Goal: Information Seeking & Learning: Check status

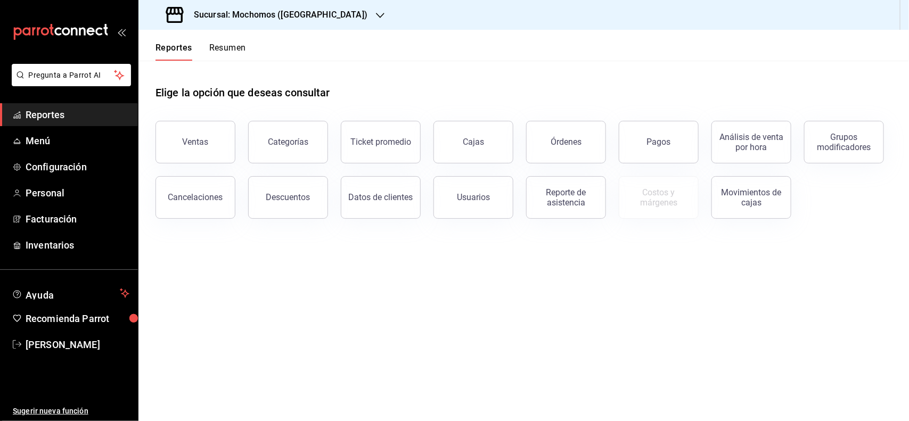
click at [54, 103] on link "Reportes" at bounding box center [69, 114] width 138 height 23
click at [185, 142] on div "Ventas" at bounding box center [196, 142] width 26 height 10
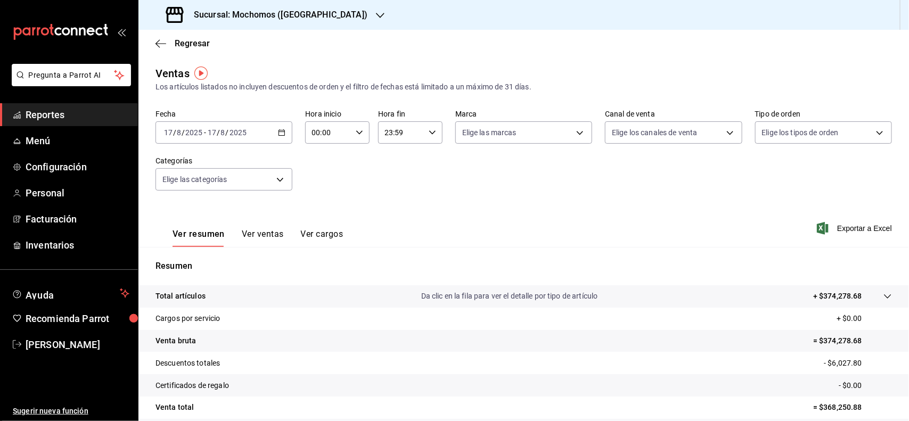
click at [276, 129] on div "[DATE] [DATE] - [DATE] [DATE]" at bounding box center [223, 132] width 137 height 22
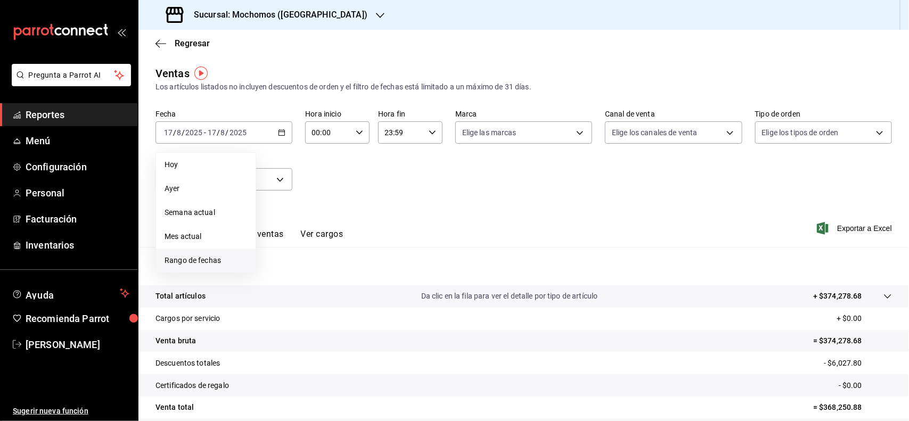
click at [208, 253] on li "Rango de fechas" at bounding box center [206, 261] width 100 height 24
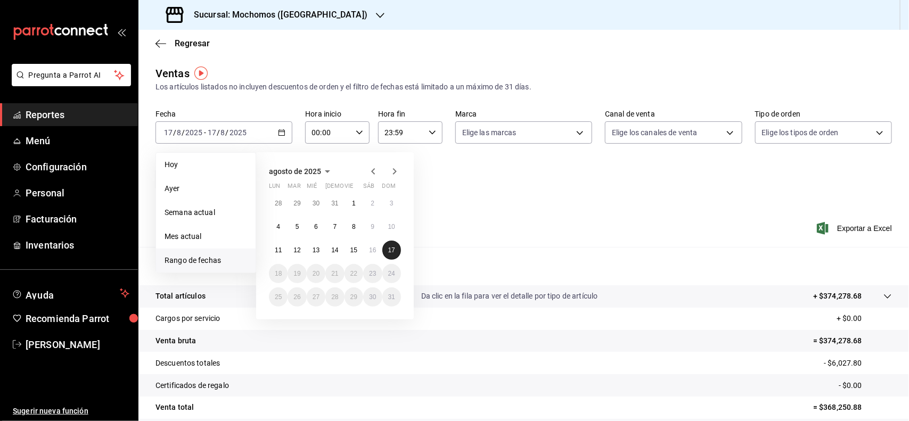
click at [393, 247] on abbr "17" at bounding box center [391, 250] width 7 height 7
click at [352, 134] on div "00:00 Hora inicio" at bounding box center [337, 132] width 64 height 22
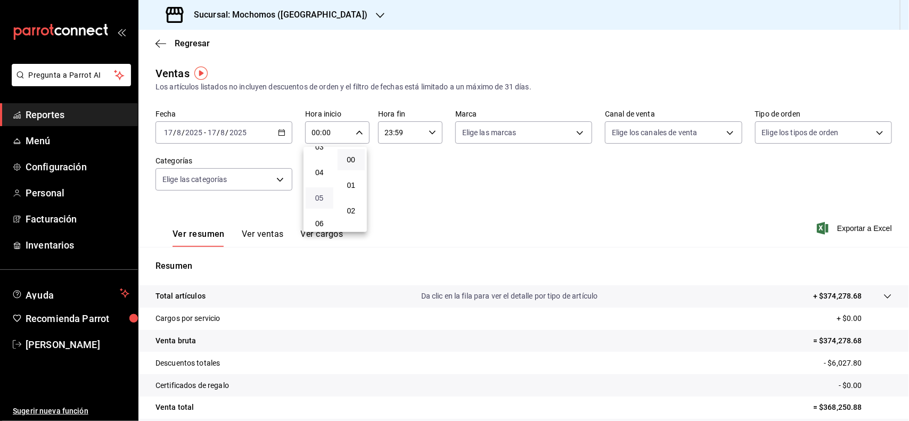
scroll to position [67, 0]
click at [317, 166] on span "03" at bounding box center [319, 170] width 15 height 9
type input "03:00"
click at [424, 169] on div at bounding box center [454, 210] width 909 height 421
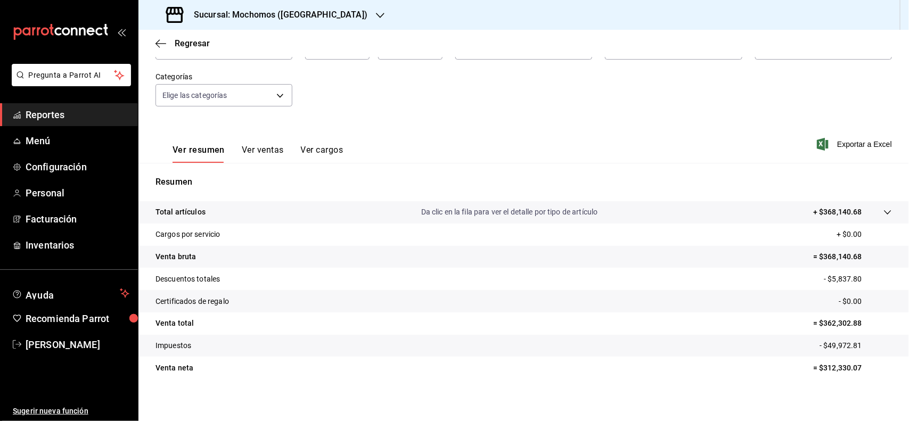
scroll to position [88, 0]
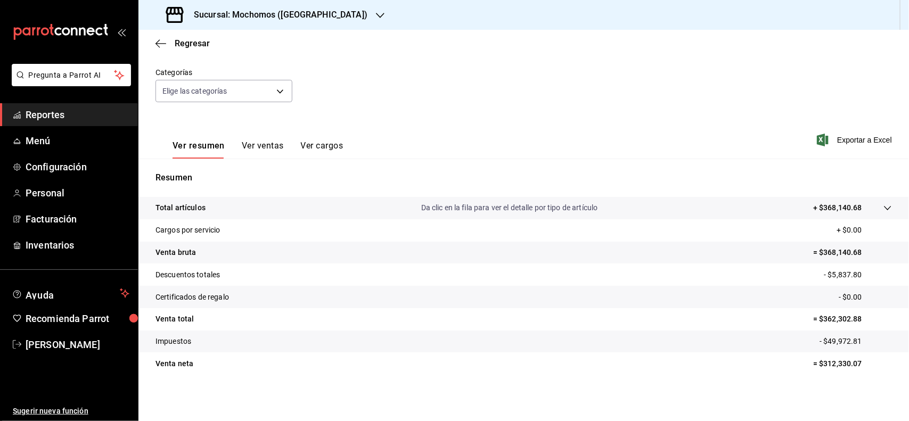
click at [57, 114] on span "Reportes" at bounding box center [78, 115] width 104 height 14
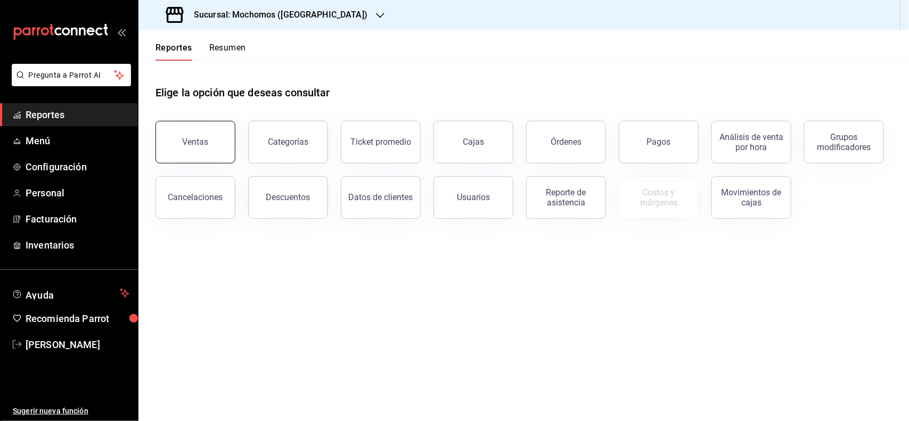
click at [208, 144] on button "Ventas" at bounding box center [195, 142] width 80 height 43
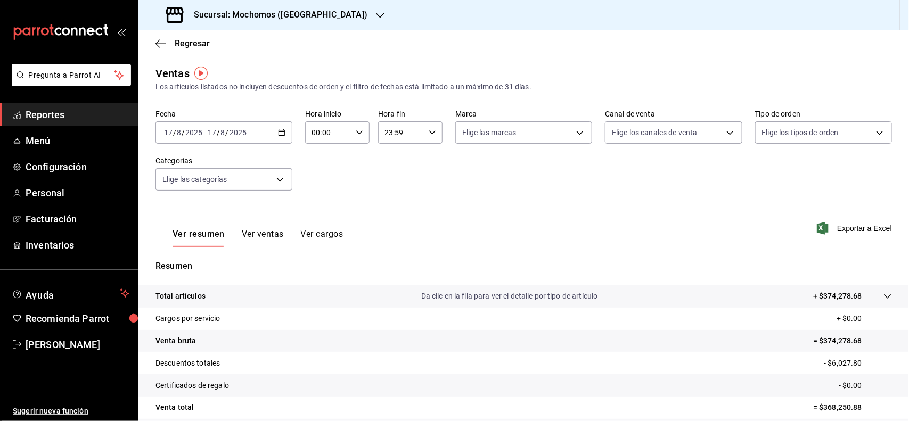
click at [169, 126] on div "[DATE] [DATE] - [DATE] [DATE]" at bounding box center [223, 132] width 137 height 22
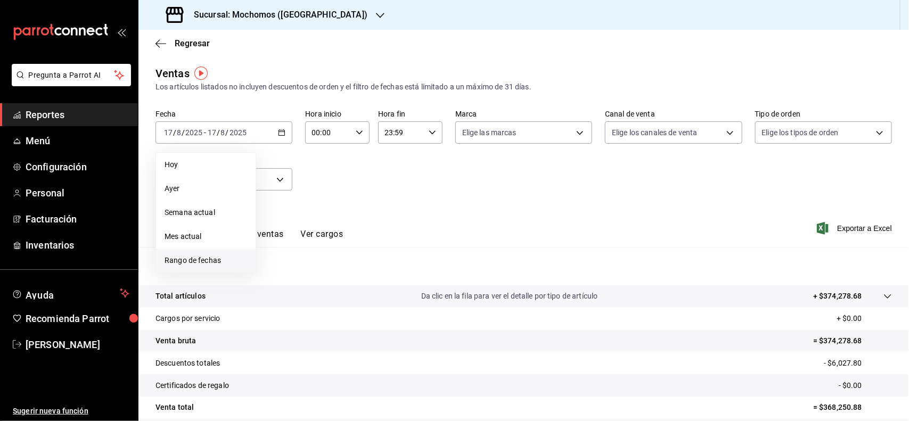
click at [222, 267] on li "Rango de fechas" at bounding box center [206, 261] width 100 height 24
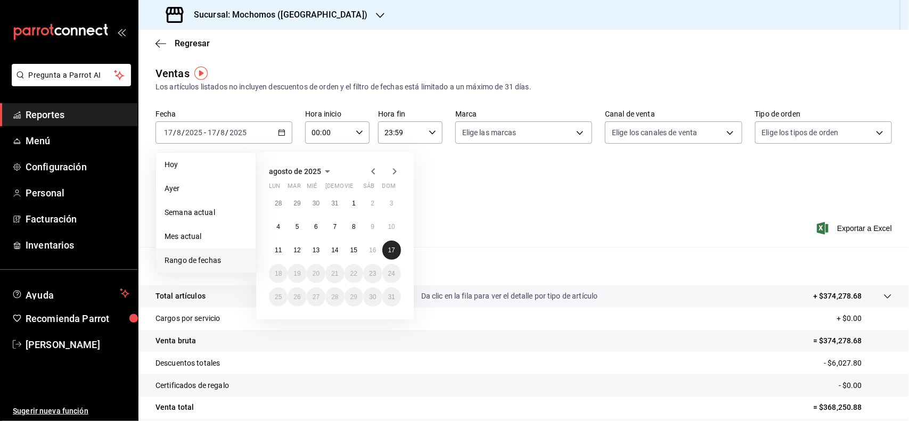
click at [391, 243] on button "17" at bounding box center [391, 250] width 19 height 19
click at [395, 252] on abbr "17" at bounding box center [391, 250] width 7 height 7
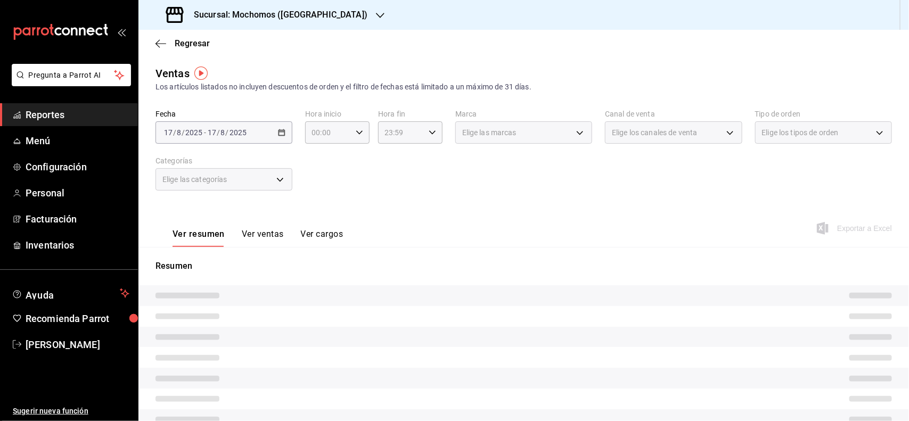
click at [395, 252] on div "Resumen" at bounding box center [523, 365] width 771 height 237
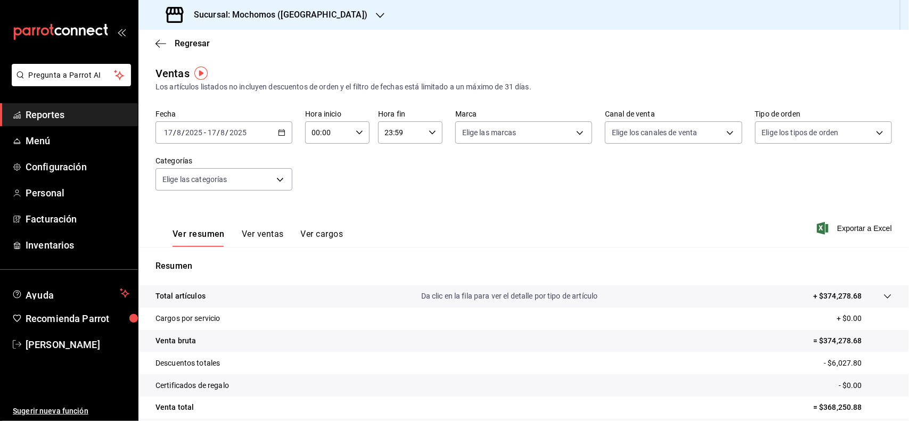
click at [357, 134] on icon "button" at bounding box center [359, 132] width 7 height 7
click at [319, 168] on span "03" at bounding box center [319, 170] width 15 height 9
type input "03:00"
drag, startPoint x: 902, startPoint y: 235, endPoint x: 903, endPoint y: 345, distance: 109.7
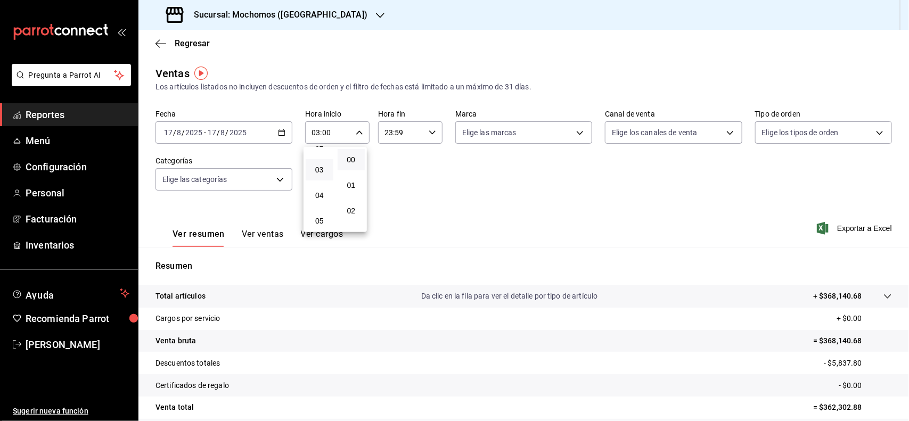
click at [903, 345] on div at bounding box center [454, 210] width 909 height 421
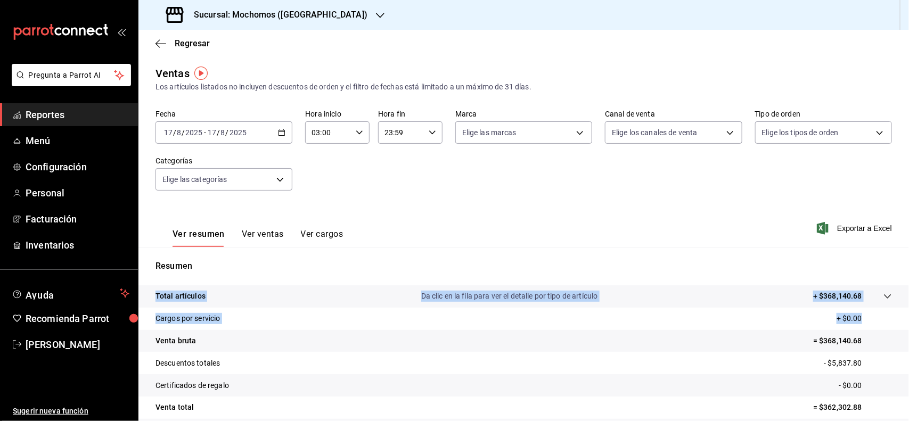
click at [908, 354] on div "Regresar Ventas Los artículos listados no incluyen descuentos de orden y el fil…" at bounding box center [523, 225] width 771 height 391
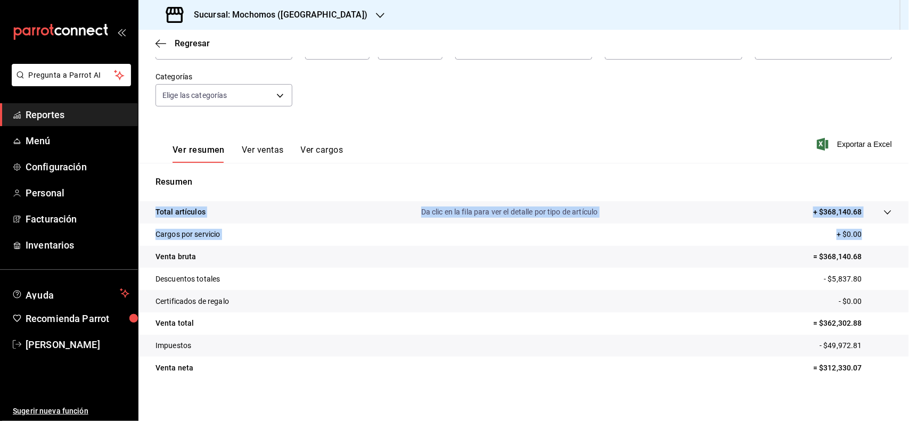
scroll to position [88, 0]
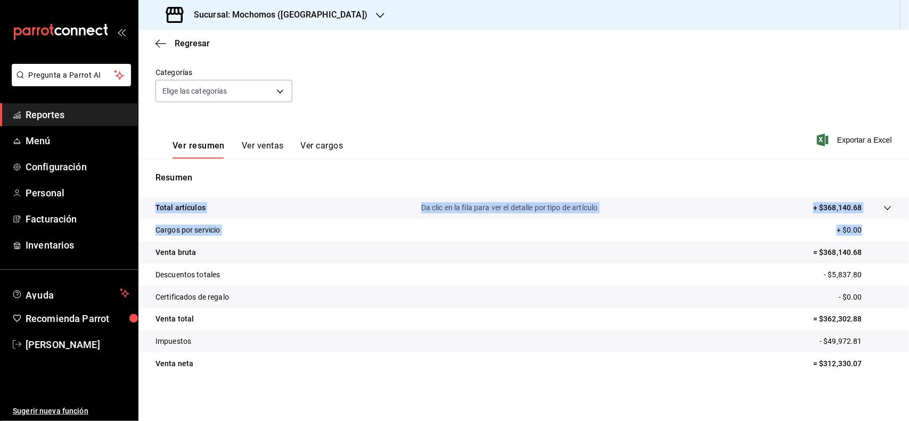
click at [783, 329] on tr "Venta total = $362,302.88" at bounding box center [523, 319] width 771 height 22
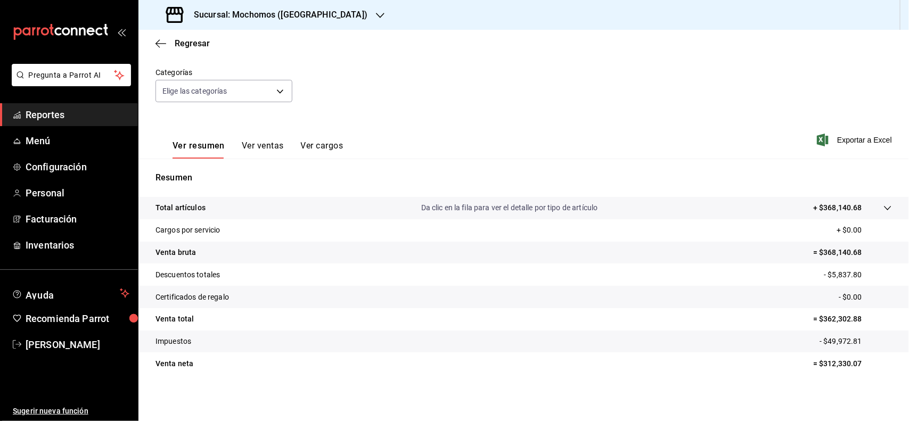
click at [124, 110] on span "Reportes" at bounding box center [78, 115] width 104 height 14
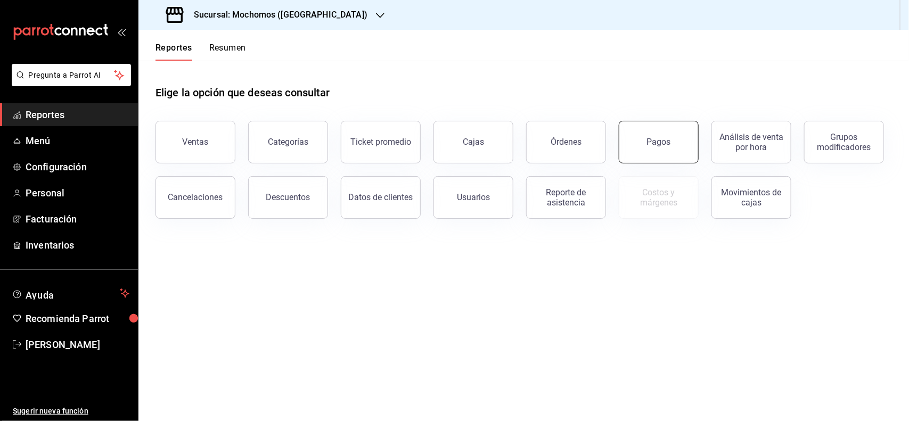
click at [681, 144] on button "Pagos" at bounding box center [659, 142] width 80 height 43
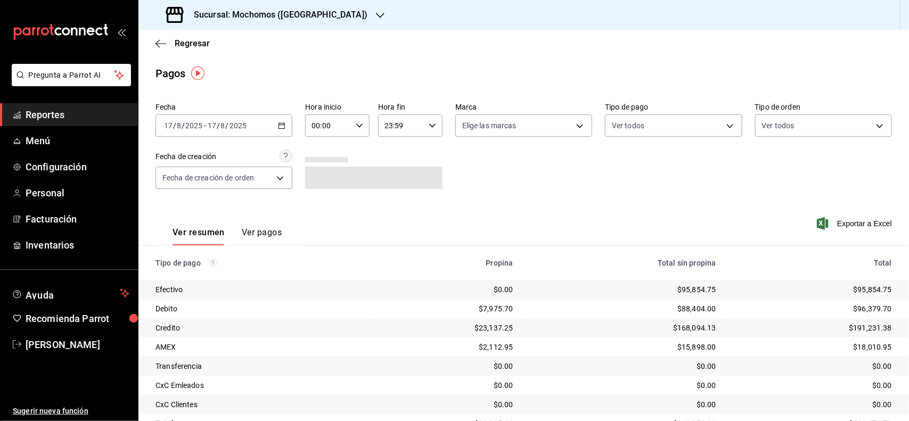
click at [171, 126] on input "17" at bounding box center [168, 125] width 10 height 9
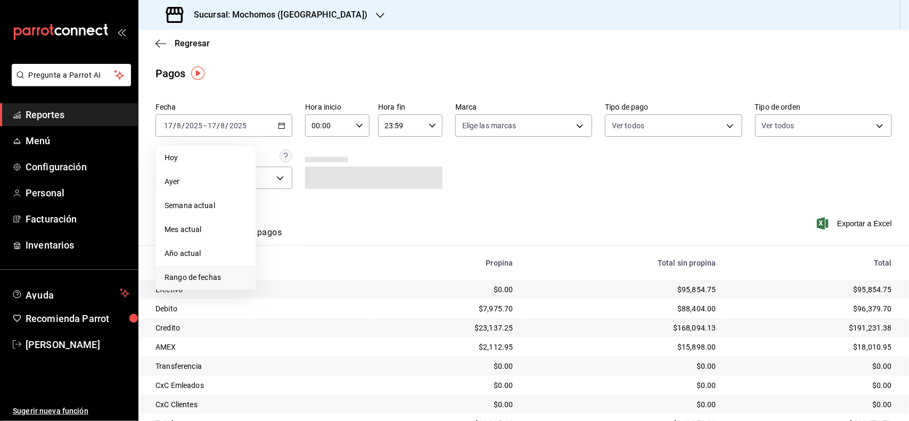
click at [245, 273] on li "Rango de fechas" at bounding box center [206, 278] width 100 height 24
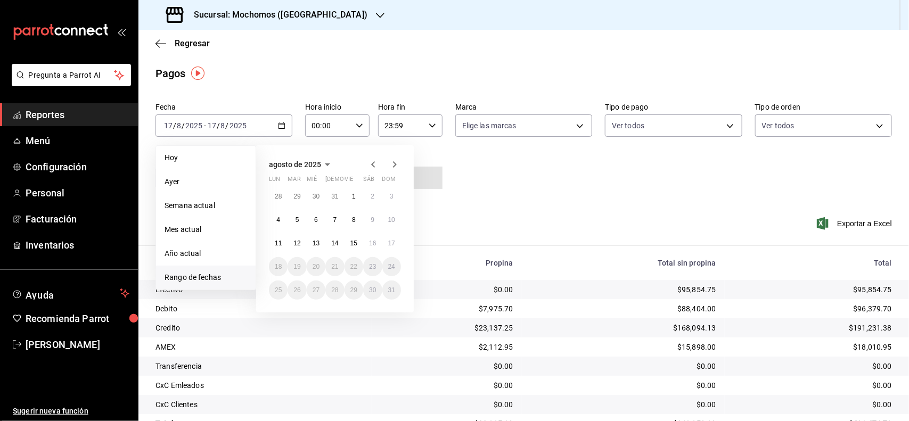
click at [315, 122] on input "00:00" at bounding box center [328, 125] width 46 height 21
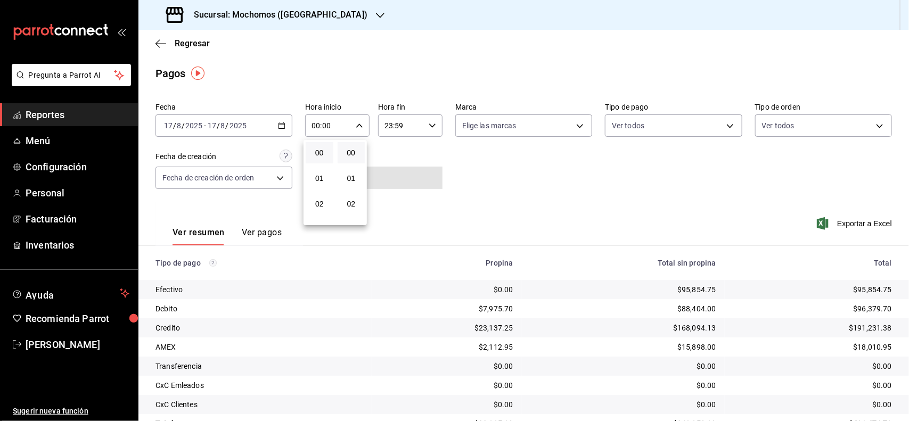
scroll to position [67, 0]
click at [318, 164] on span "03" at bounding box center [319, 163] width 15 height 9
drag, startPoint x: 904, startPoint y: 200, endPoint x: 901, endPoint y: 275, distance: 75.1
click at [901, 275] on div at bounding box center [454, 210] width 909 height 421
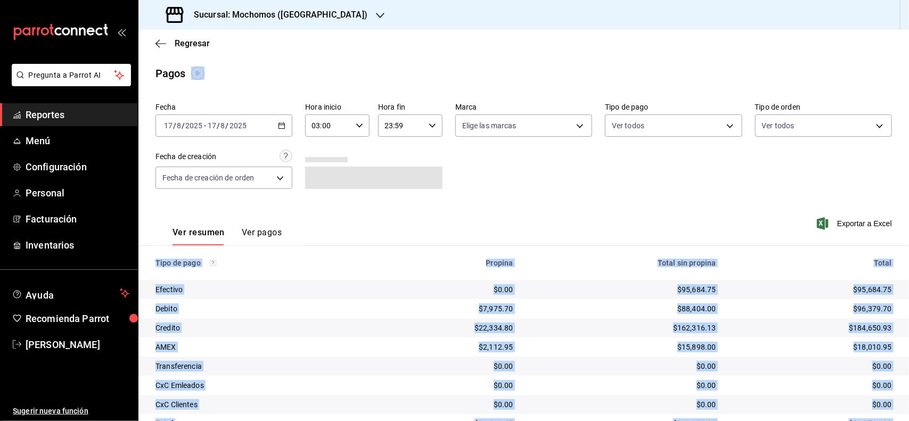
drag, startPoint x: 900, startPoint y: 291, endPoint x: 900, endPoint y: 350, distance: 58.6
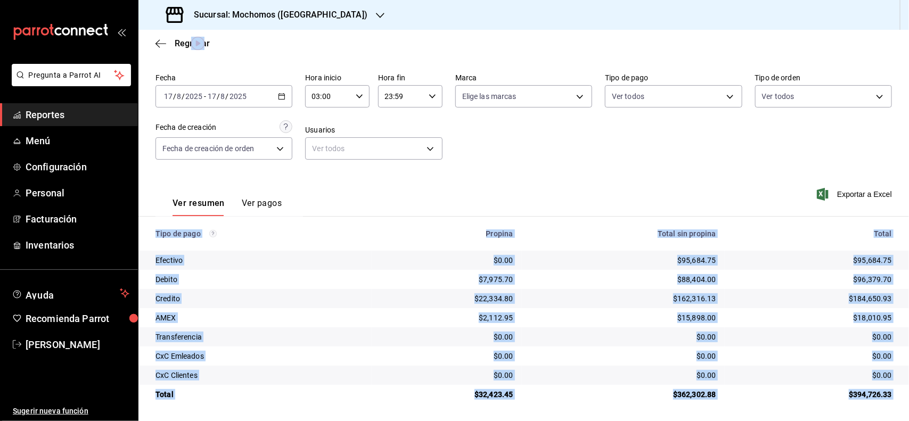
click at [357, 96] on \(Stroke\) "button" at bounding box center [359, 96] width 6 height 4
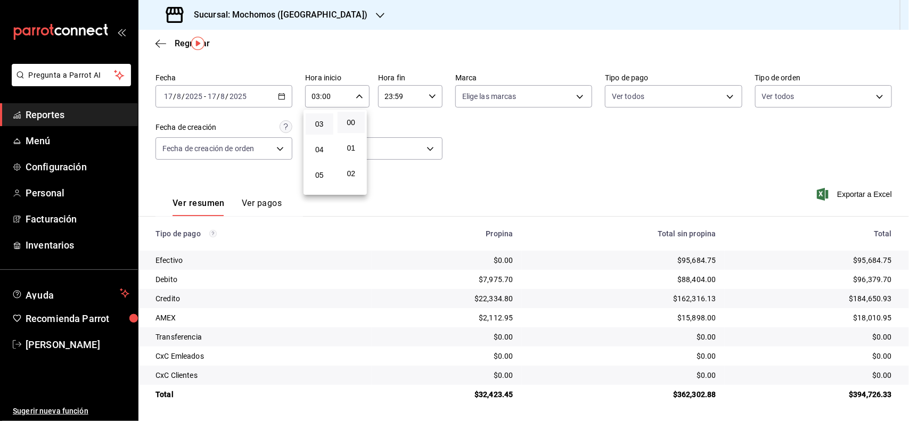
click at [168, 87] on div at bounding box center [454, 210] width 909 height 421
click at [166, 96] on input "17" at bounding box center [168, 96] width 10 height 9
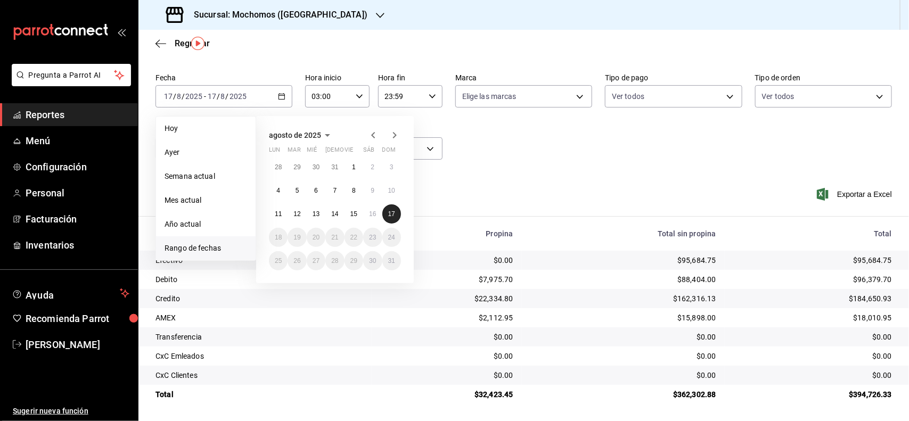
click at [389, 210] on abbr "17" at bounding box center [391, 213] width 7 height 7
click at [391, 211] on abbr "17" at bounding box center [391, 213] width 7 height 7
click at [391, 211] on div "Ver resumen Ver pagos Exportar a Excel" at bounding box center [523, 201] width 771 height 56
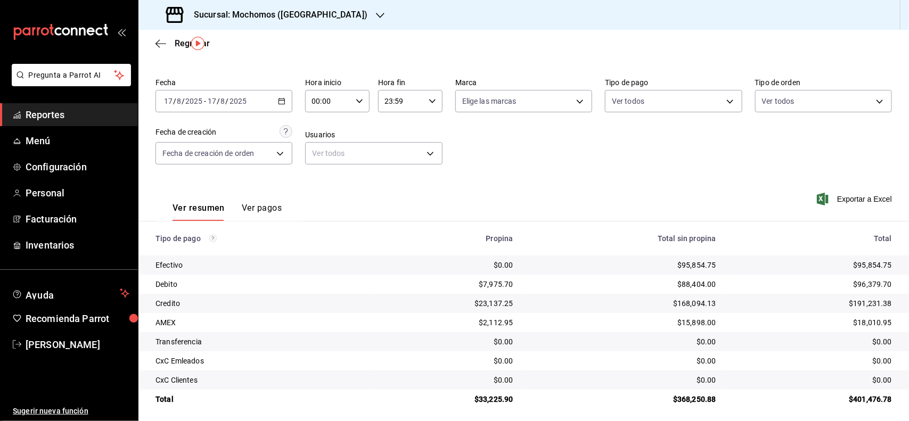
scroll to position [30, 0]
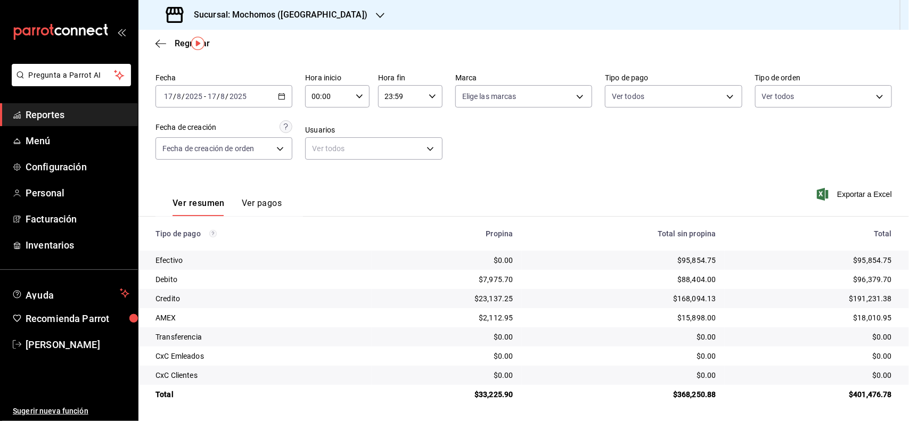
click at [362, 104] on div "00:00 Hora inicio" at bounding box center [337, 96] width 64 height 22
click at [323, 128] on span "03" at bounding box center [319, 132] width 15 height 9
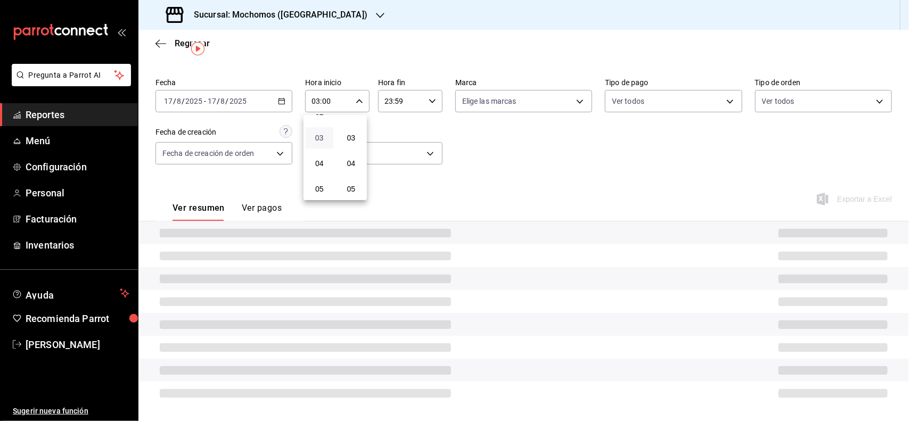
click at [323, 127] on button "03" at bounding box center [320, 137] width 28 height 21
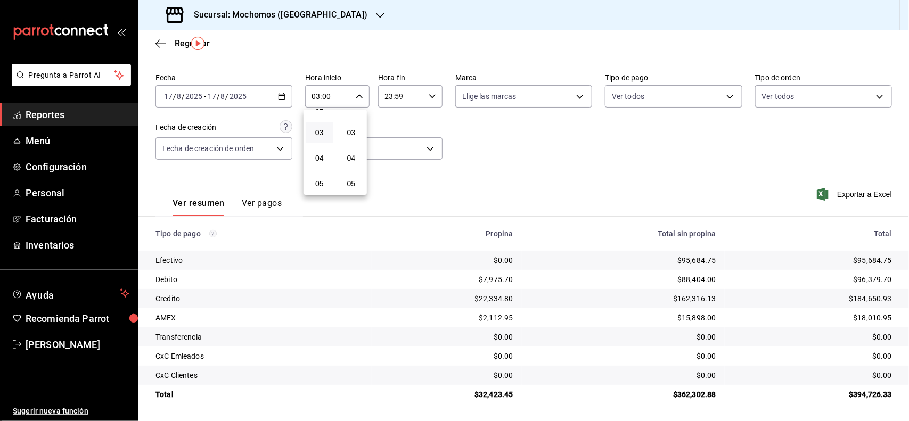
click at [46, 116] on div at bounding box center [454, 210] width 909 height 421
click at [170, 88] on div "[DATE] [DATE] - [DATE] [DATE]" at bounding box center [223, 96] width 137 height 22
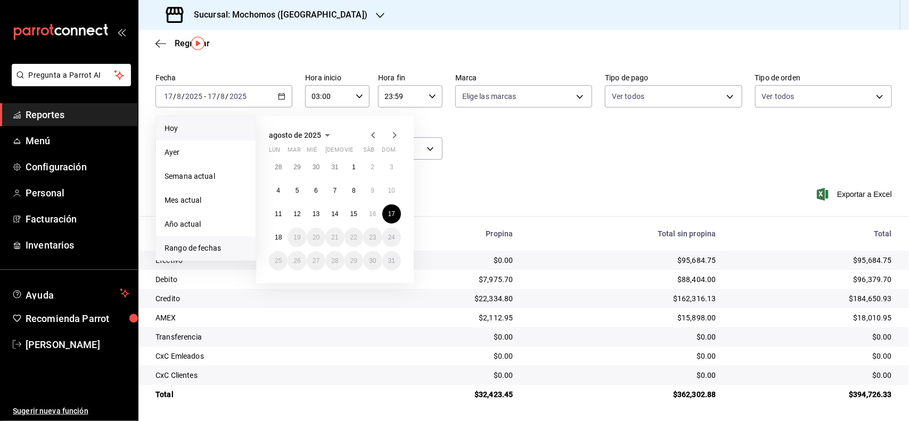
click at [178, 130] on span "Hoy" at bounding box center [206, 128] width 83 height 11
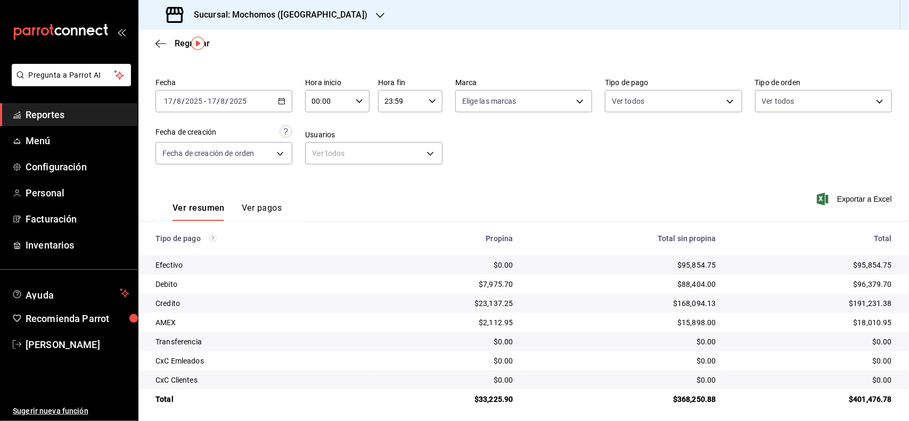
scroll to position [30, 0]
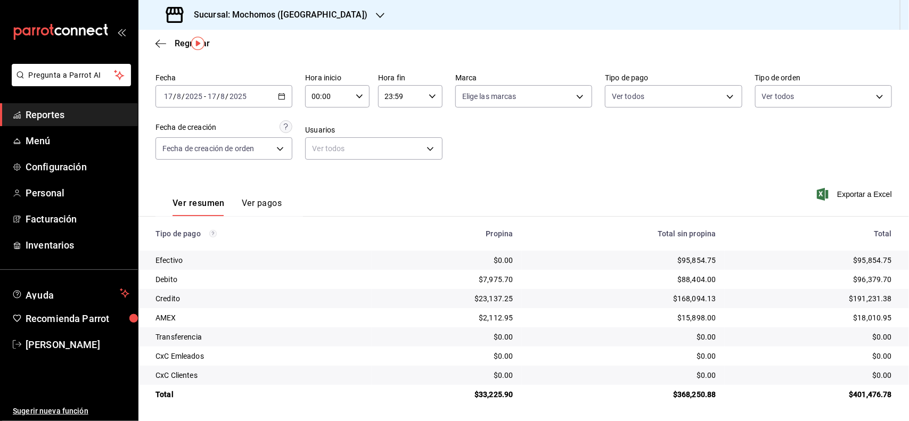
click at [166, 94] on input "17" at bounding box center [168, 96] width 10 height 9
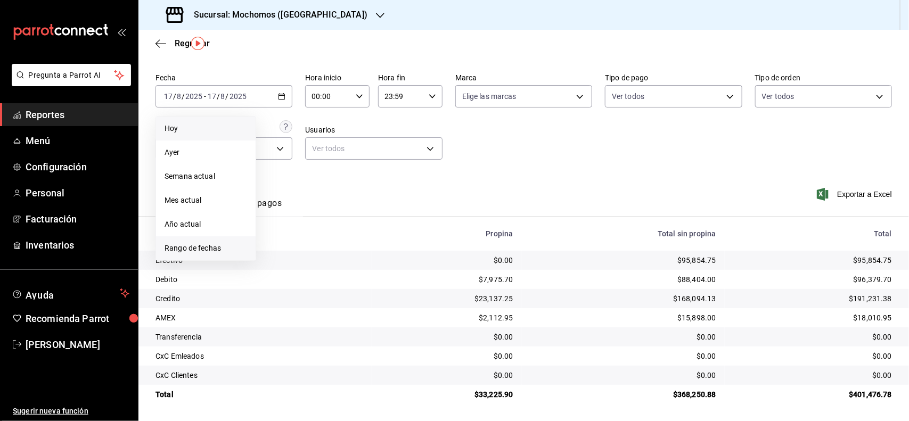
click at [188, 241] on li "Rango de fechas" at bounding box center [206, 248] width 100 height 24
click at [389, 213] on abbr "17" at bounding box center [391, 213] width 7 height 7
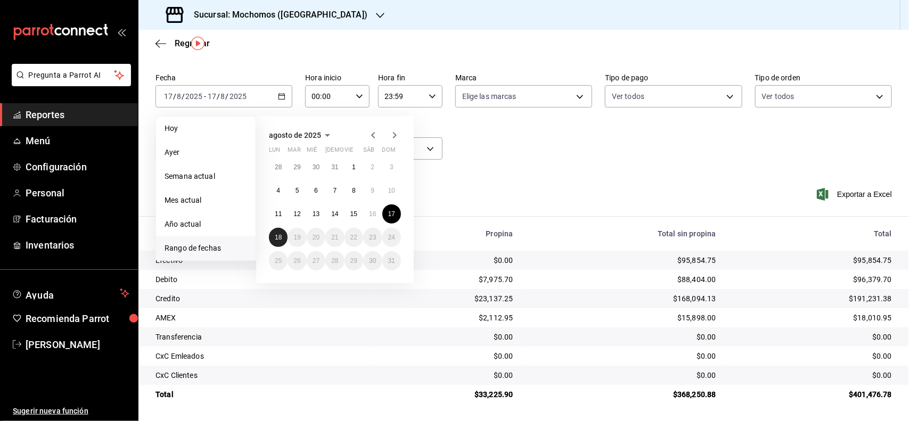
click at [275, 243] on button "18" at bounding box center [278, 237] width 19 height 19
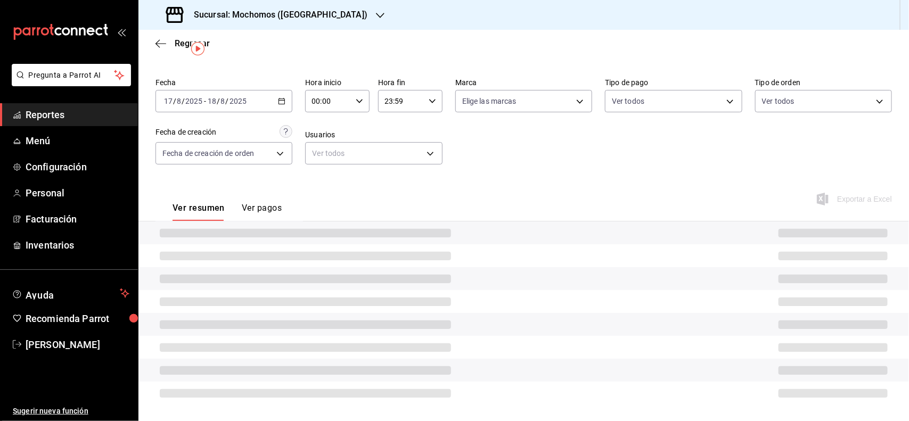
click at [356, 97] on icon "button" at bounding box center [359, 100] width 7 height 7
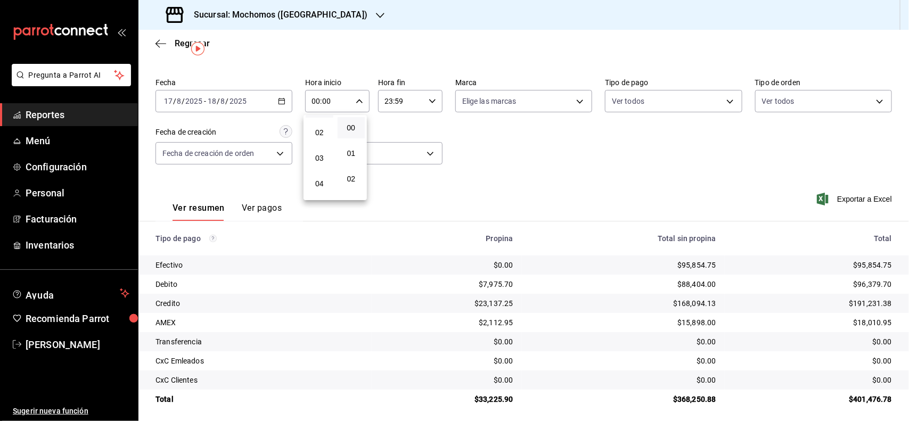
scroll to position [67, 0]
click at [318, 141] on button "03" at bounding box center [320, 137] width 28 height 21
type input "03:00"
drag, startPoint x: 904, startPoint y: 165, endPoint x: 902, endPoint y: 215, distance: 49.6
click at [902, 215] on div at bounding box center [454, 210] width 909 height 421
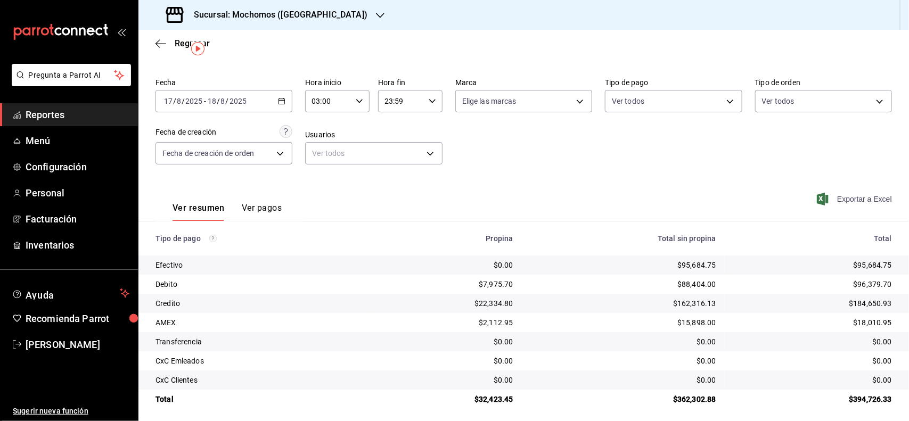
click at [817, 196] on icon "button" at bounding box center [823, 199] width 12 height 13
click at [75, 117] on span "Reportes" at bounding box center [78, 115] width 104 height 14
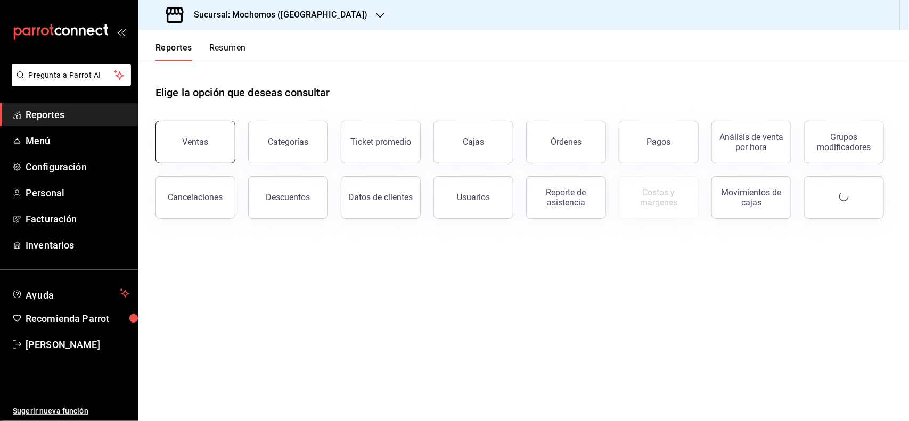
click at [197, 140] on div "Ventas" at bounding box center [196, 142] width 26 height 10
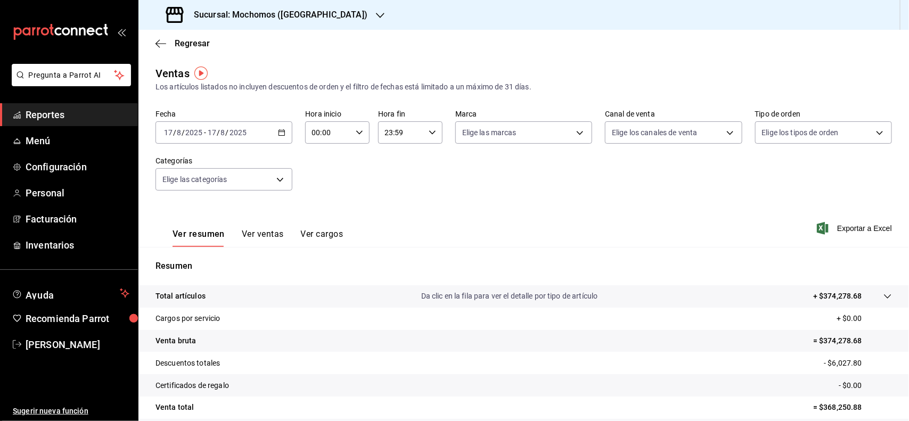
click at [166, 128] on input "17" at bounding box center [168, 132] width 10 height 9
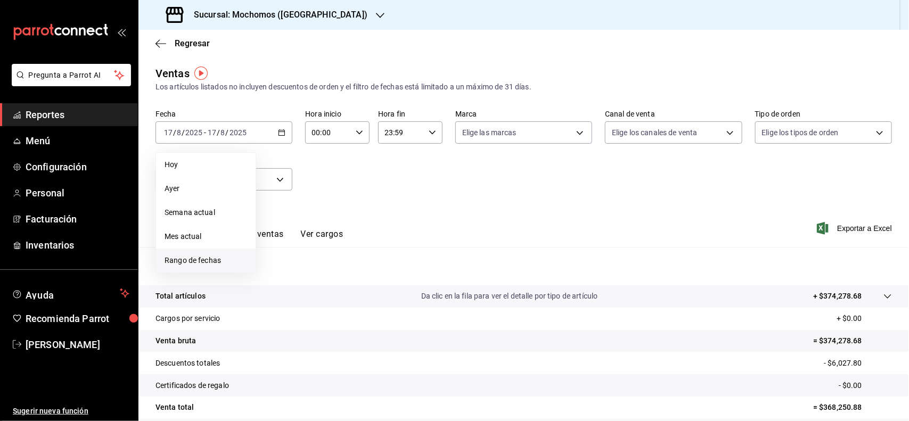
click at [198, 256] on span "Rango de fechas" at bounding box center [206, 260] width 83 height 11
click at [392, 251] on abbr "17" at bounding box center [391, 250] width 7 height 7
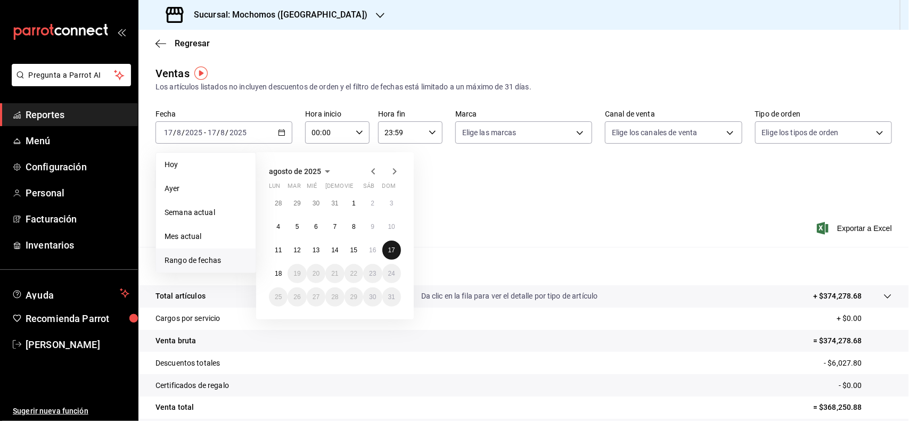
click at [392, 251] on abbr "17" at bounding box center [391, 250] width 7 height 7
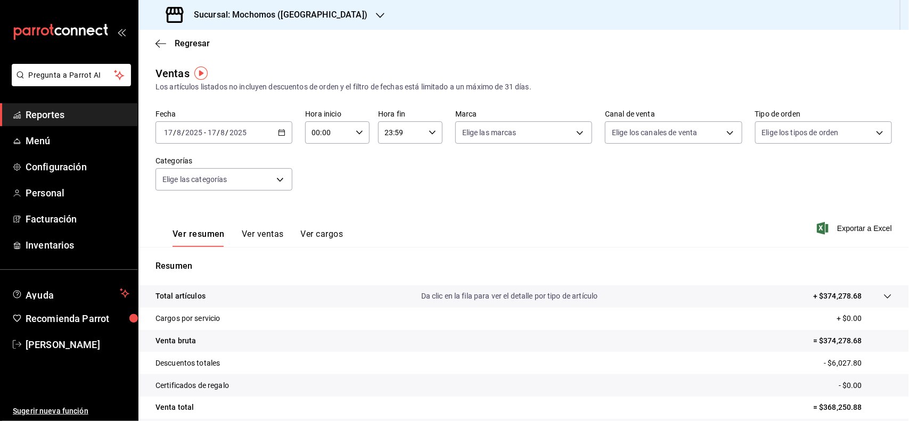
click at [356, 132] on icon "button" at bounding box center [359, 132] width 7 height 7
click at [324, 167] on span "03" at bounding box center [319, 170] width 15 height 9
type input "03:00"
click at [811, 235] on div at bounding box center [454, 210] width 909 height 421
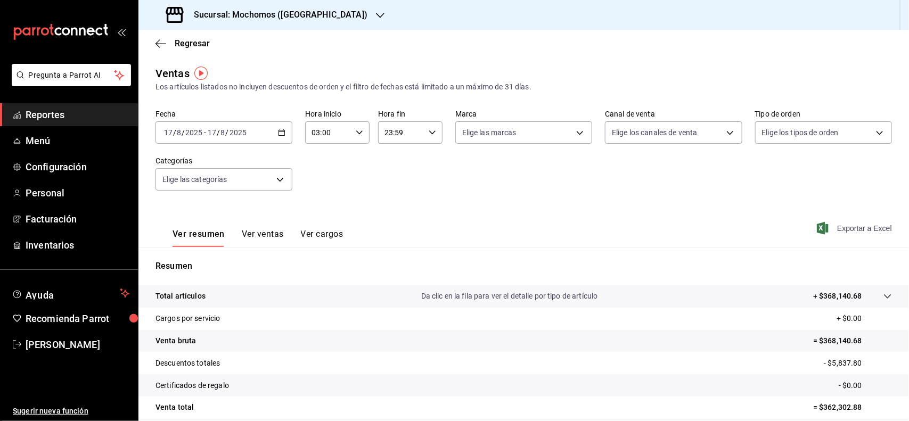
click at [817, 222] on icon "button" at bounding box center [823, 228] width 12 height 13
click at [31, 113] on span "Reportes" at bounding box center [78, 115] width 104 height 14
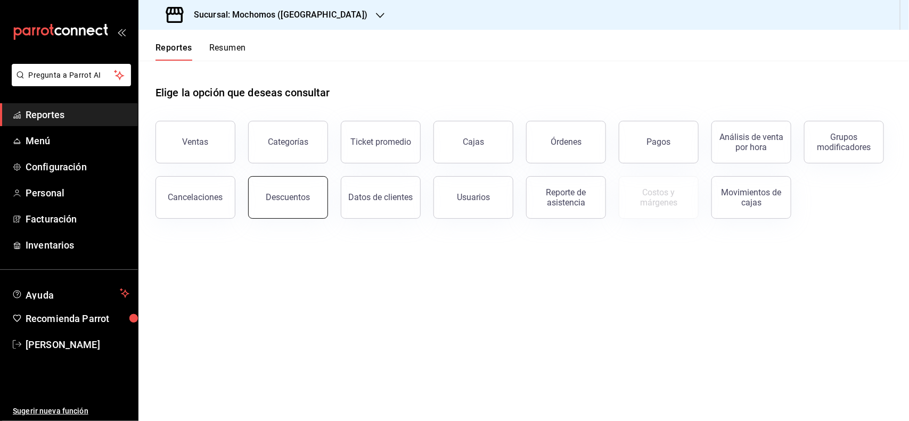
click at [305, 197] on div "Descuentos" at bounding box center [288, 197] width 44 height 10
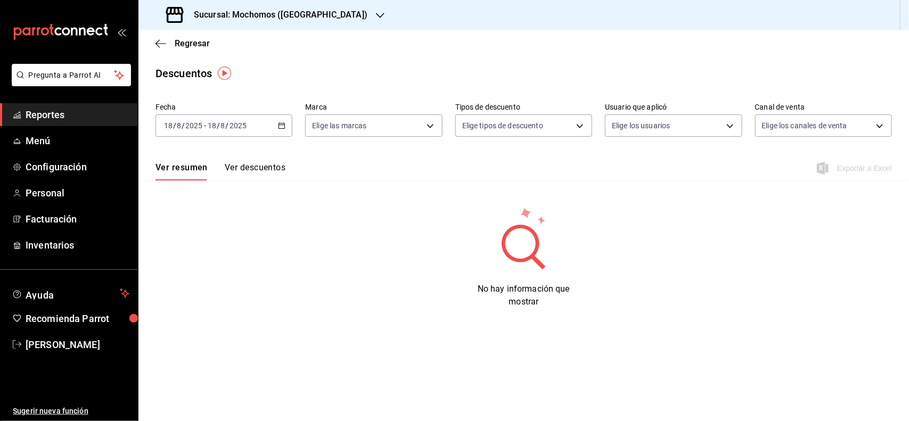
click at [168, 127] on input "18" at bounding box center [168, 125] width 10 height 9
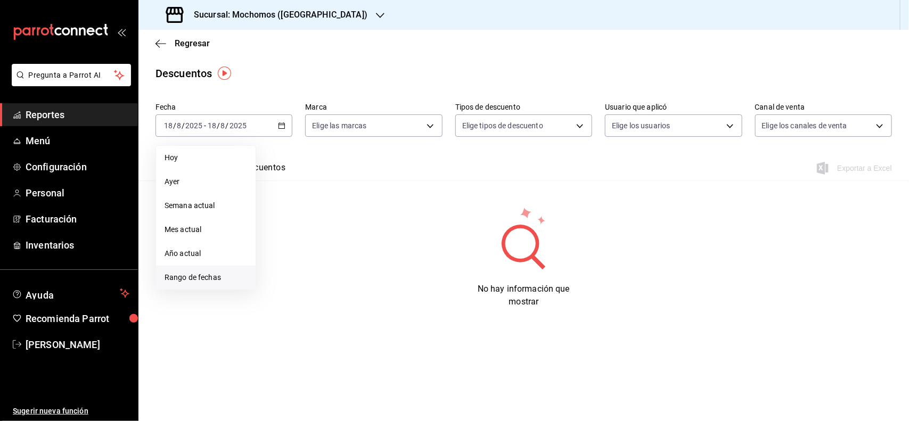
click at [194, 267] on li "Rango de fechas" at bounding box center [206, 278] width 100 height 24
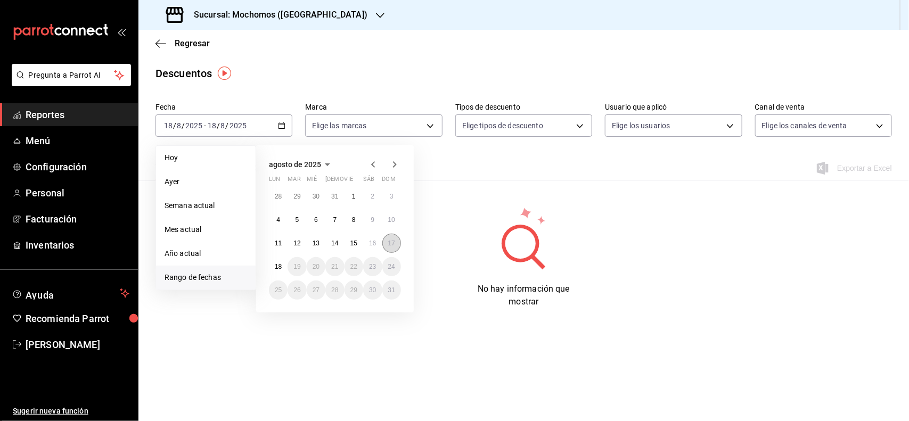
click at [388, 240] on abbr "17" at bounding box center [391, 243] width 7 height 7
click at [273, 267] on button "18" at bounding box center [278, 266] width 19 height 19
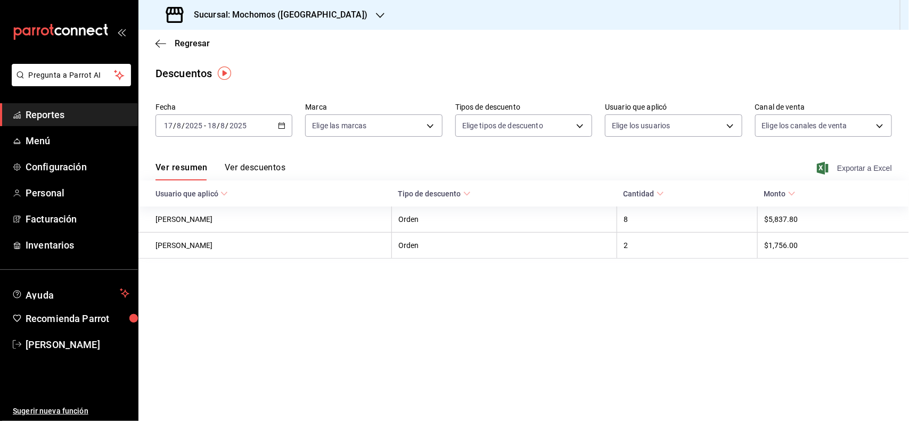
click at [817, 166] on icon "button" at bounding box center [823, 168] width 12 height 13
